Goal: Information Seeking & Learning: Learn about a topic

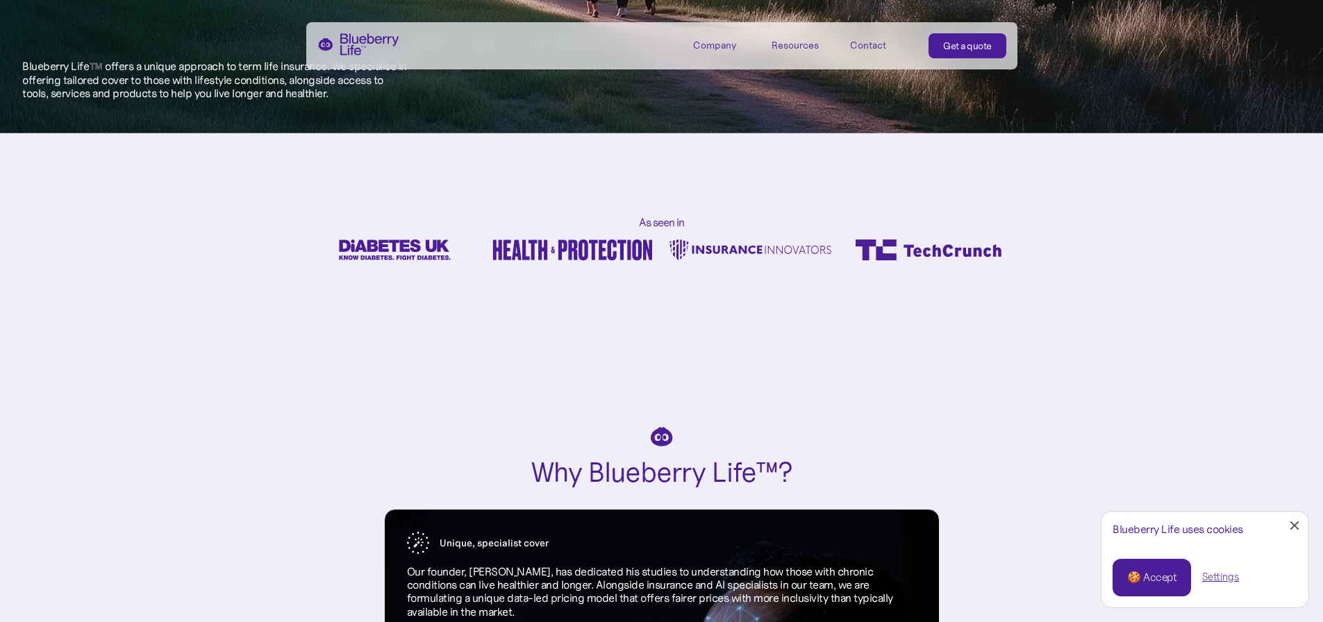
click at [1141, 584] on div "🍪 Accept" at bounding box center [1151, 577] width 49 height 15
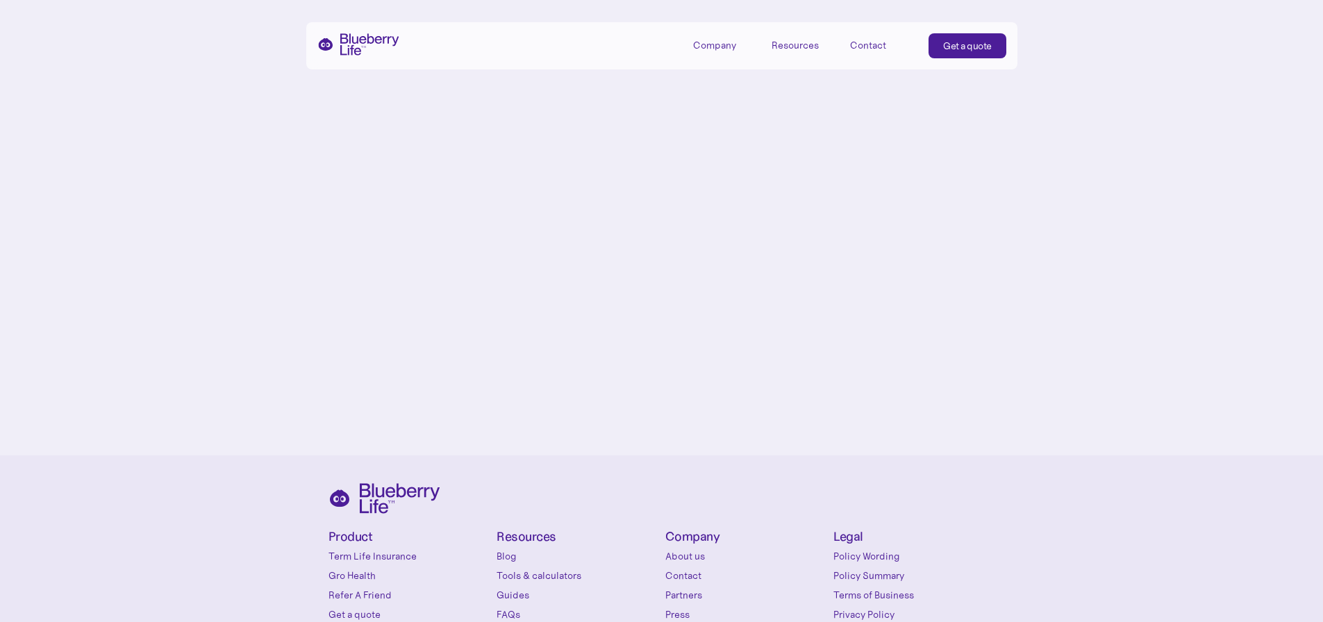
scroll to position [6491, 0]
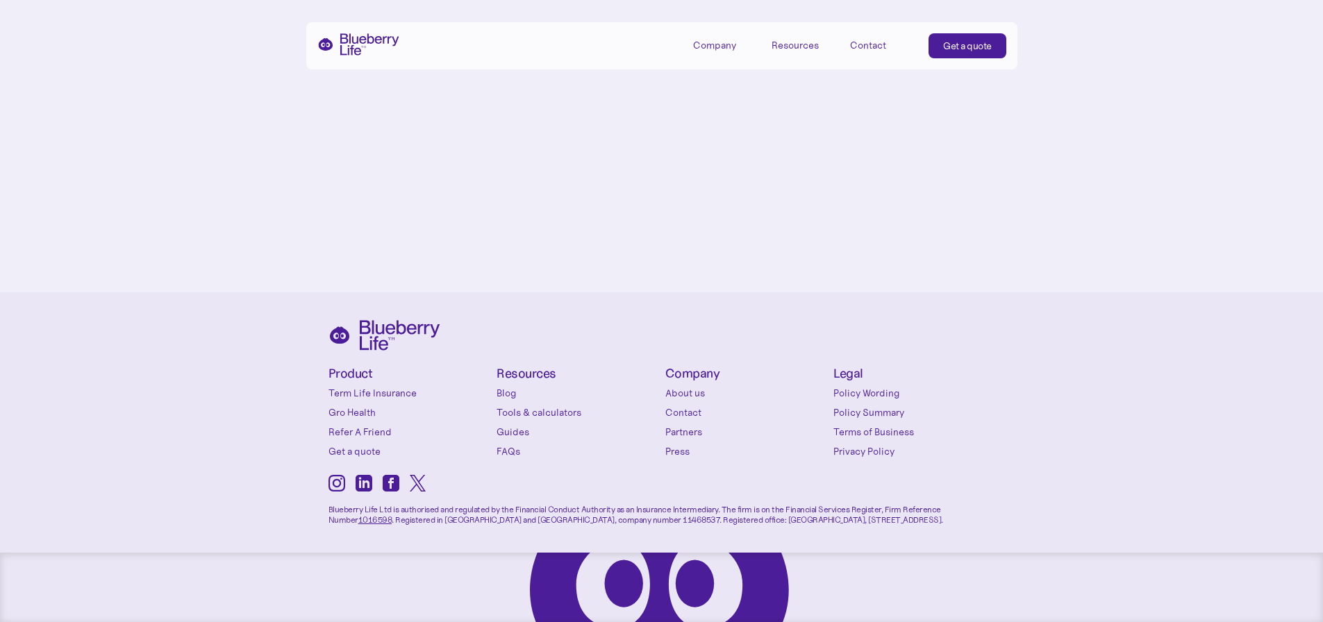
click at [672, 452] on link "Press" at bounding box center [747, 452] width 162 height 14
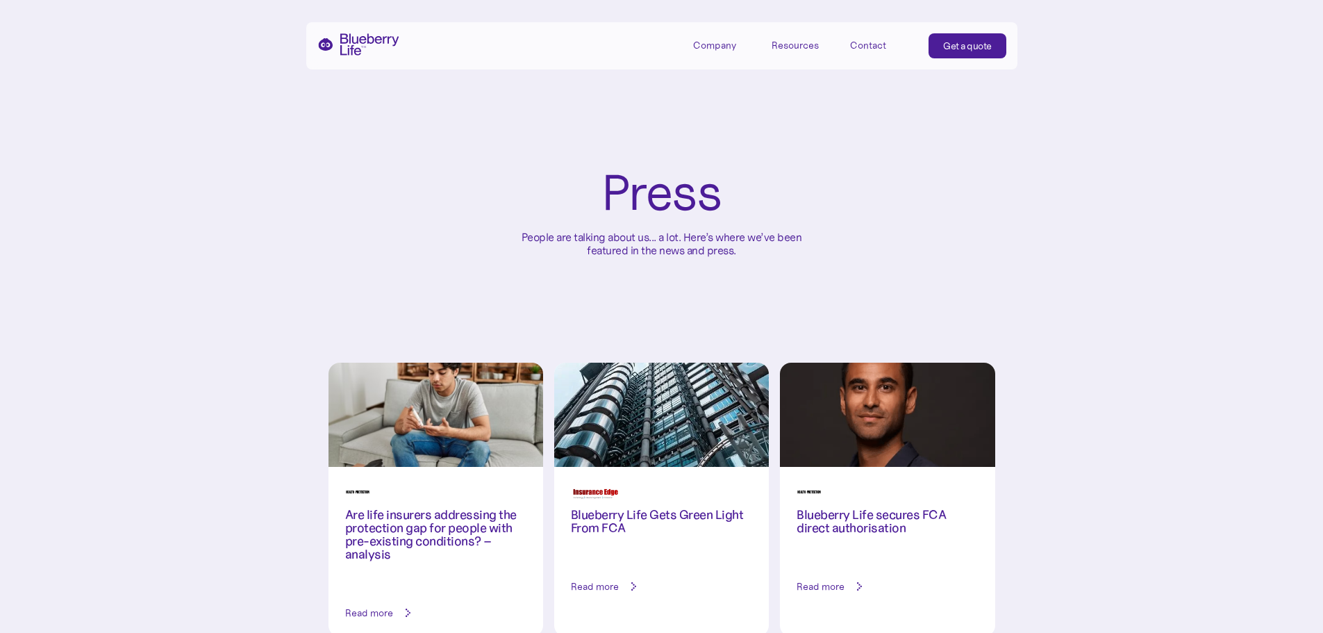
scroll to position [208, 0]
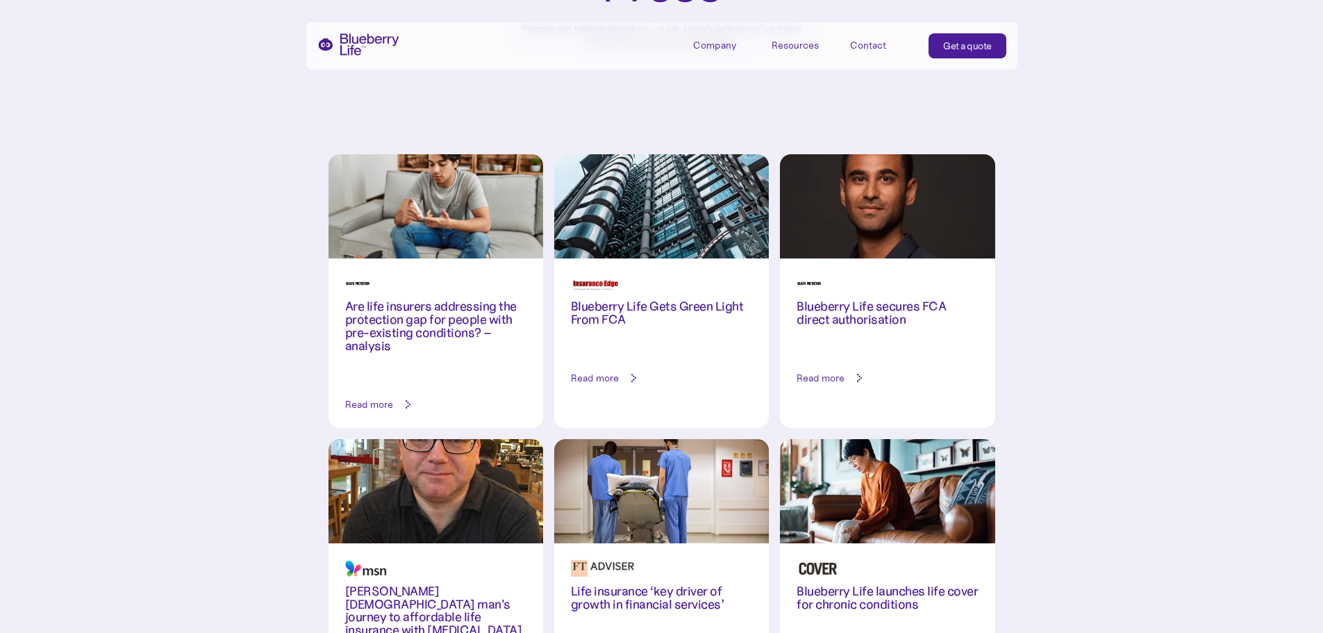
click at [439, 336] on h3 "Are life insurers addressing the protection gap for people with pre-existing co…" at bounding box center [435, 326] width 181 height 53
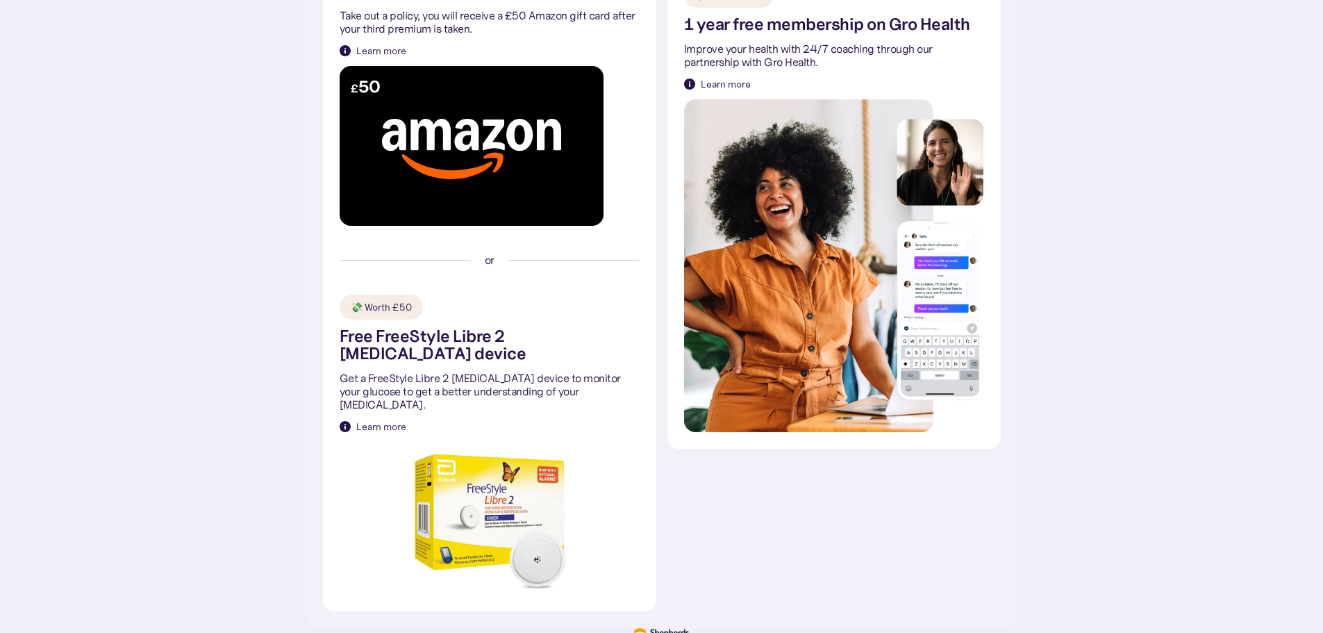
scroll to position [511, 0]
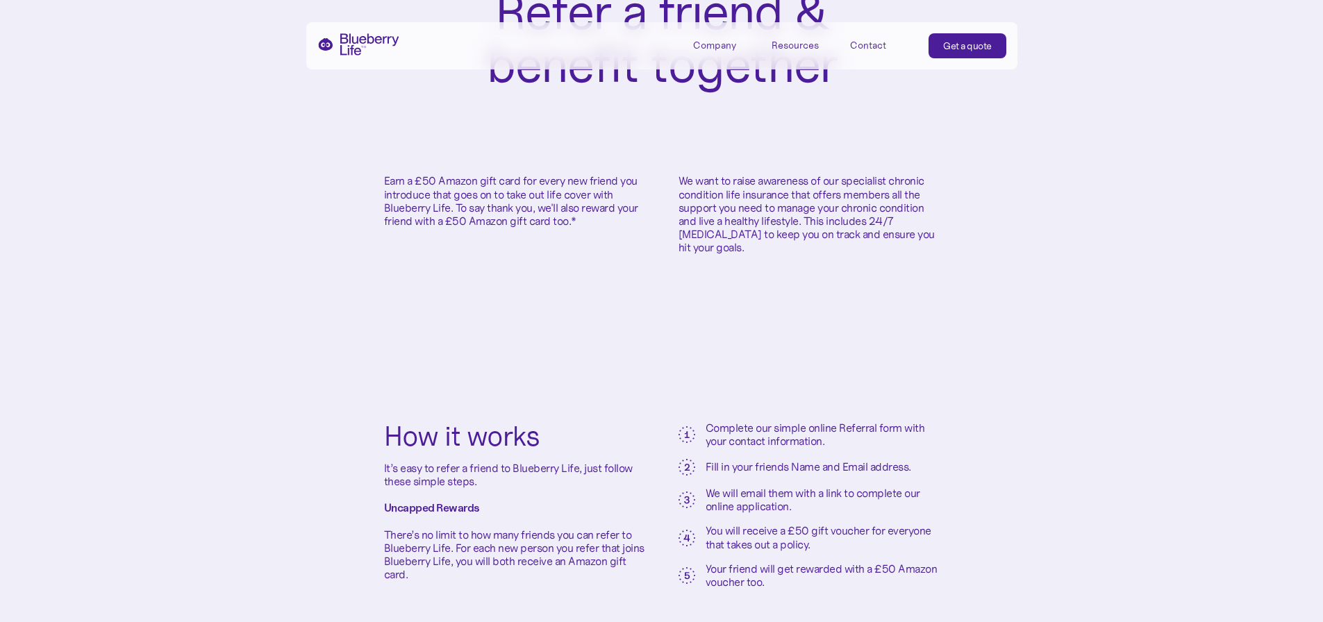
scroll to position [347, 0]
